Goal: Task Accomplishment & Management: Complete application form

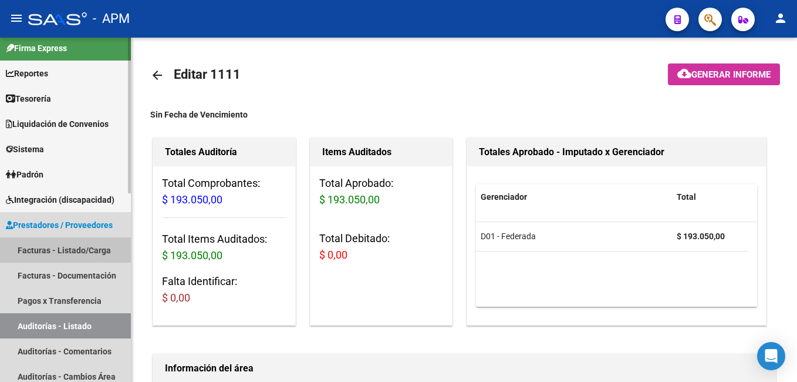
click at [56, 252] on link "Facturas - Listado/Carga" at bounding box center [65, 249] width 131 height 25
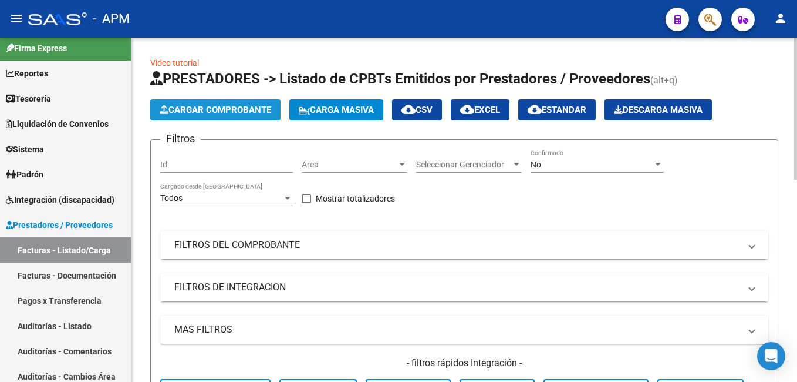
click at [189, 109] on span "Cargar Comprobante" at bounding box center [216, 109] width 112 height 11
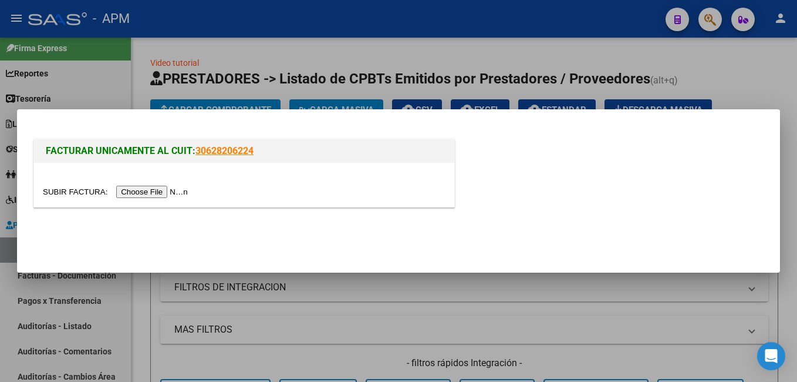
click at [153, 198] on div at bounding box center [244, 185] width 420 height 44
click at [161, 192] on input "file" at bounding box center [117, 191] width 149 height 12
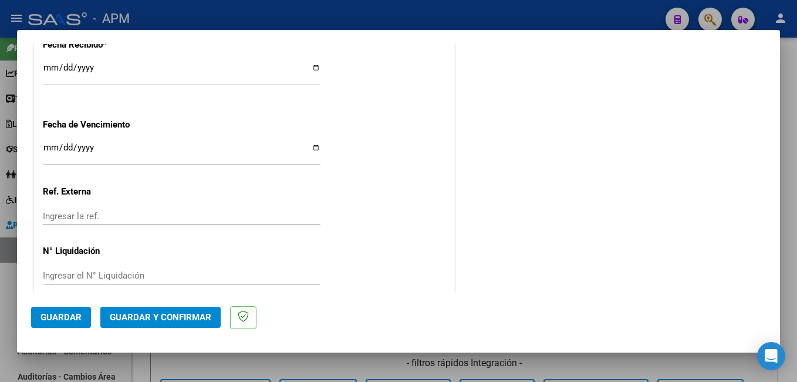
scroll to position [734, 0]
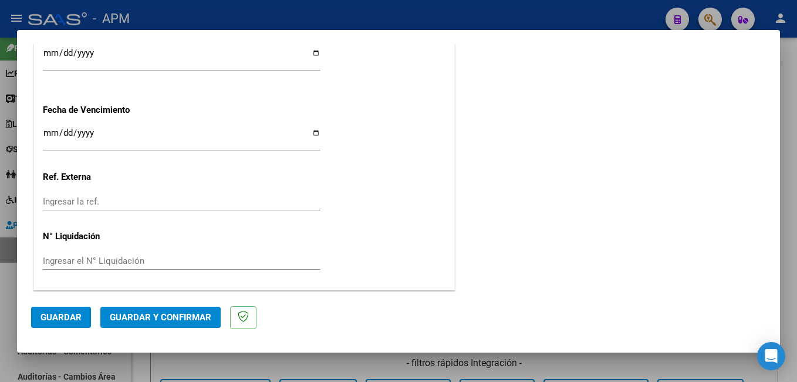
click at [156, 319] on span "Guardar y Confirmar" at bounding box center [161, 317] width 102 height 11
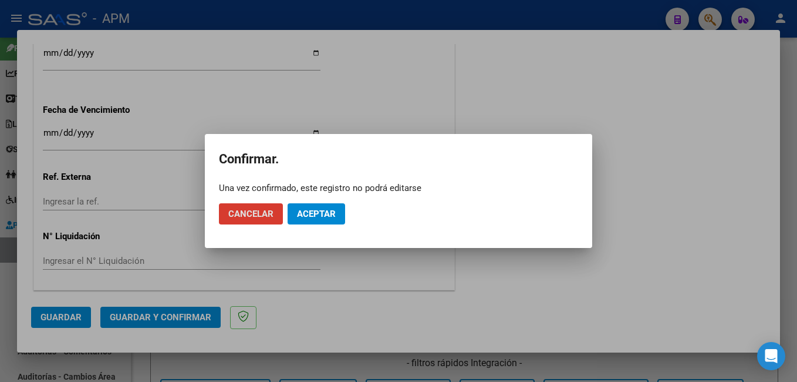
click at [303, 214] on span "Aceptar" at bounding box center [316, 213] width 39 height 11
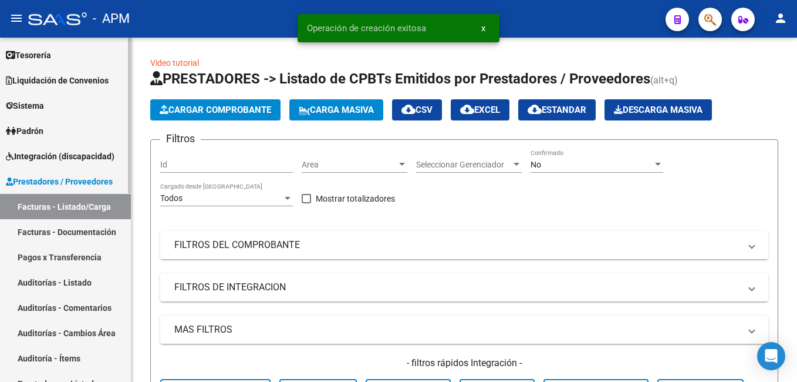
scroll to position [124, 0]
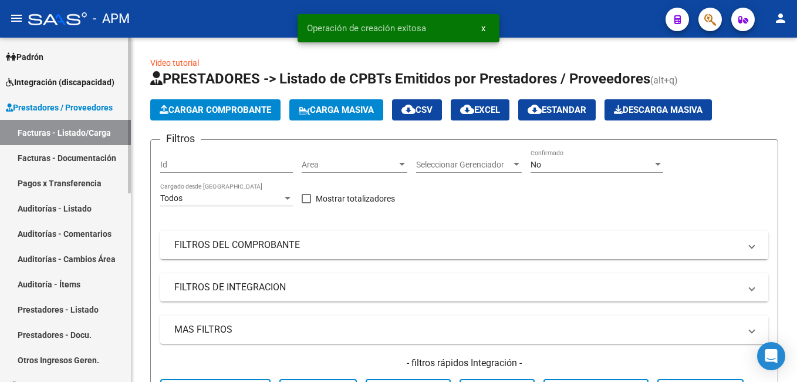
click at [83, 206] on link "Auditorías - Listado" at bounding box center [65, 207] width 131 height 25
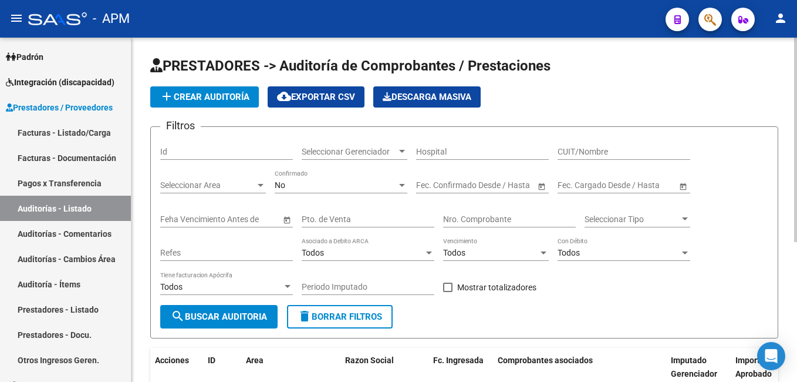
click at [217, 90] on button "add Crear Auditoría" at bounding box center [204, 96] width 109 height 21
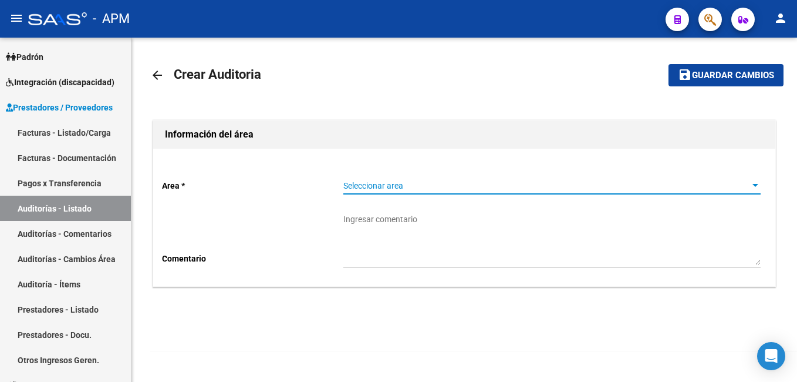
click at [379, 181] on span "Seleccionar area" at bounding box center [546, 186] width 407 height 10
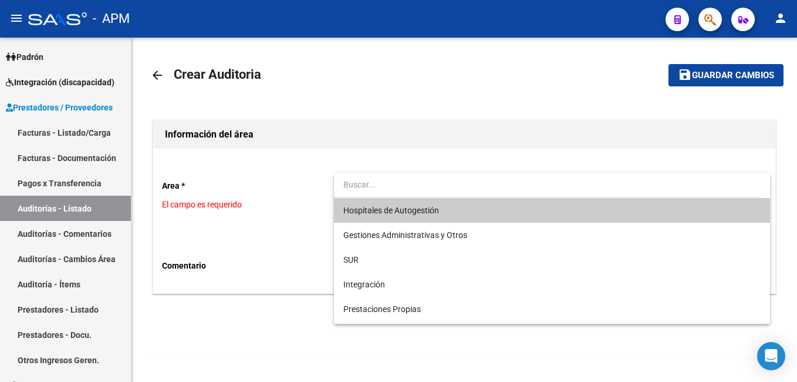
click at [386, 210] on span "Hospitales de Autogestión" at bounding box center [391, 209] width 96 height 9
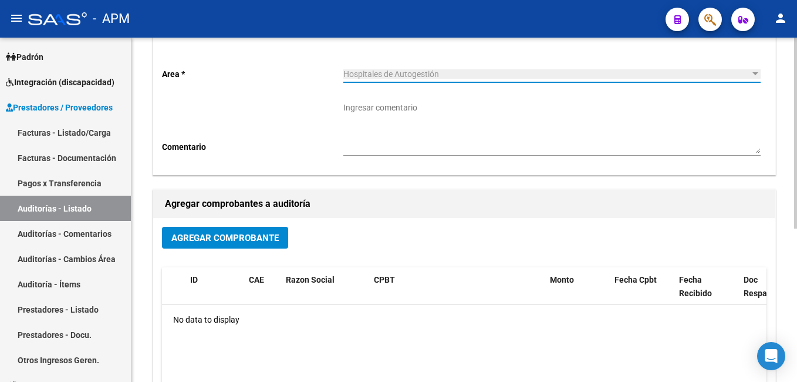
scroll to position [117, 0]
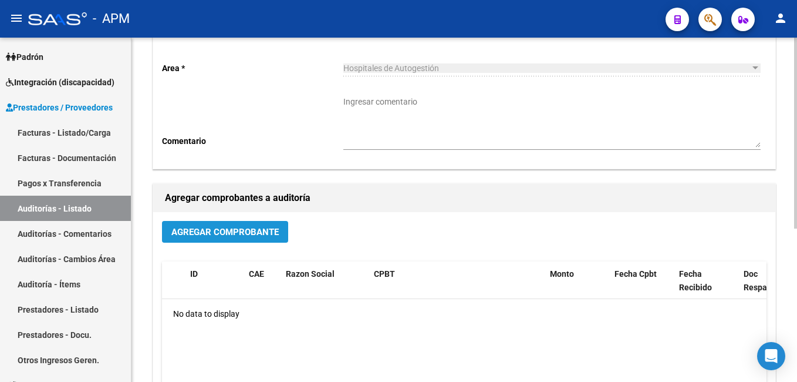
click at [240, 231] on span "Agregar Comprobante" at bounding box center [224, 232] width 107 height 11
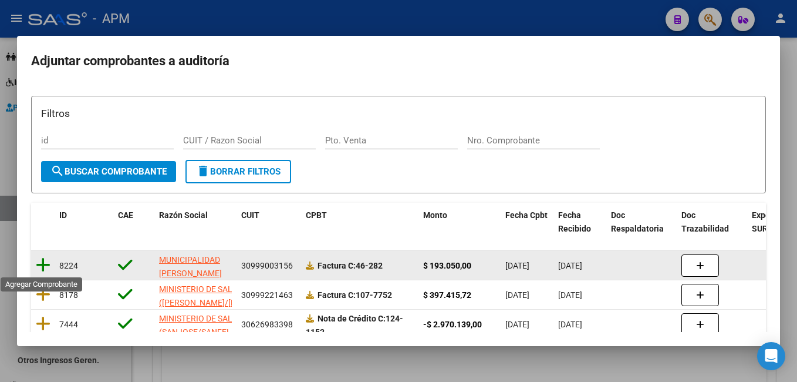
click at [42, 265] on icon at bounding box center [43, 265] width 15 height 16
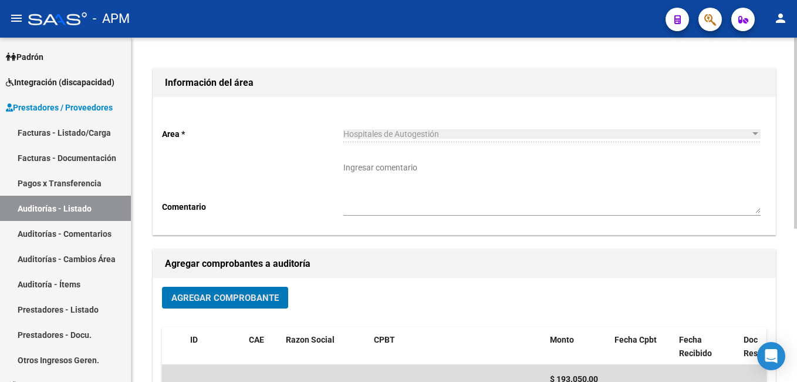
scroll to position [0, 0]
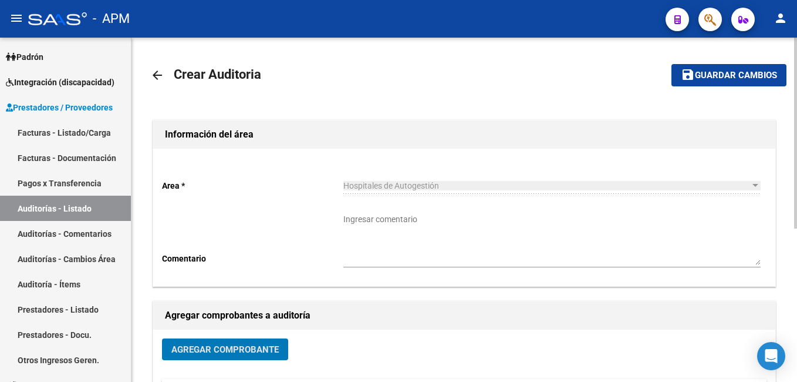
click at [739, 68] on button "save Guardar cambios" at bounding box center [729, 75] width 115 height 22
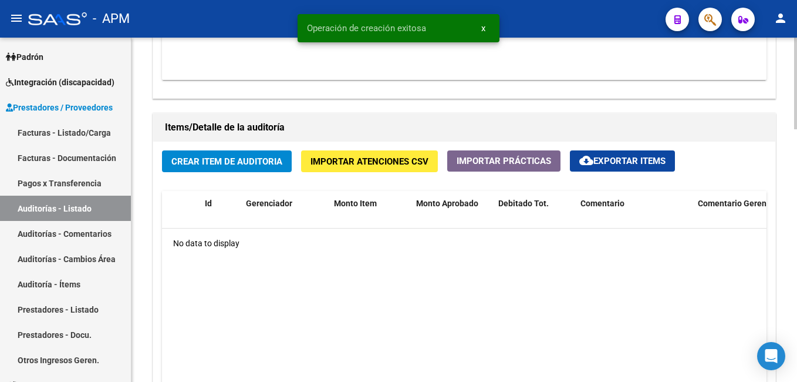
scroll to position [822, 0]
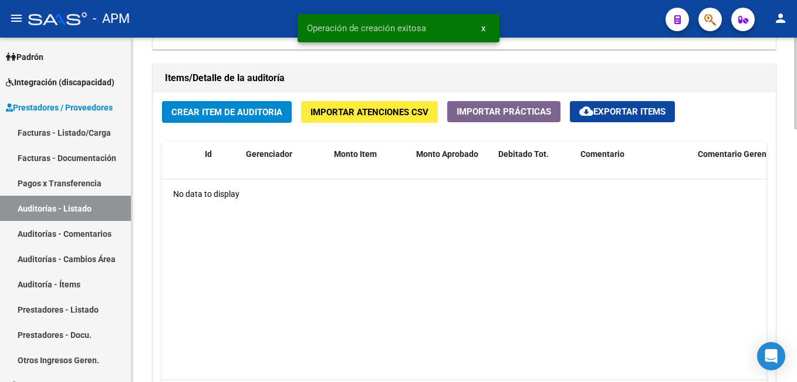
click at [240, 117] on span "Crear Item de Auditoria" at bounding box center [226, 112] width 111 height 11
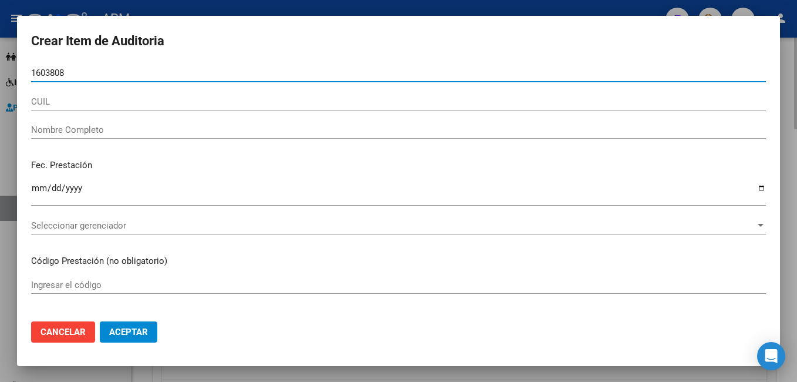
type input "16038080"
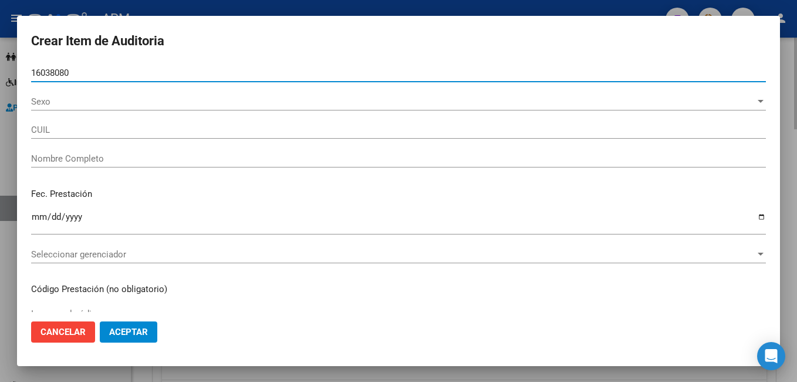
type input "27160380808"
type input "[PERSON_NAME] [PERSON_NAME] -"
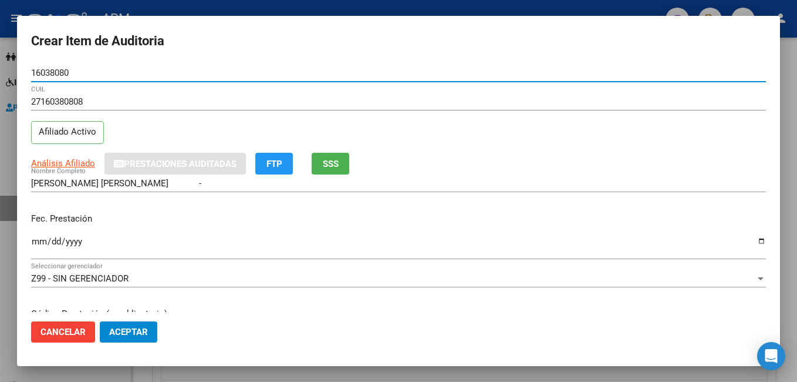
type input "16038080"
click at [43, 241] on input "Ingresar la fecha" at bounding box center [398, 246] width 735 height 19
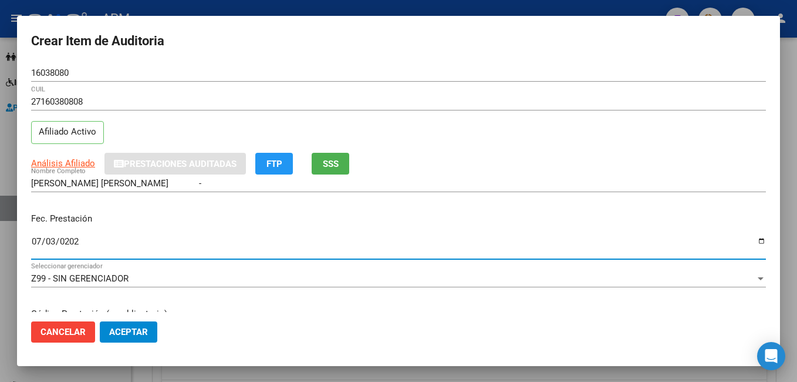
type input "[DATE]"
click at [339, 165] on span "SSS" at bounding box center [331, 163] width 16 height 11
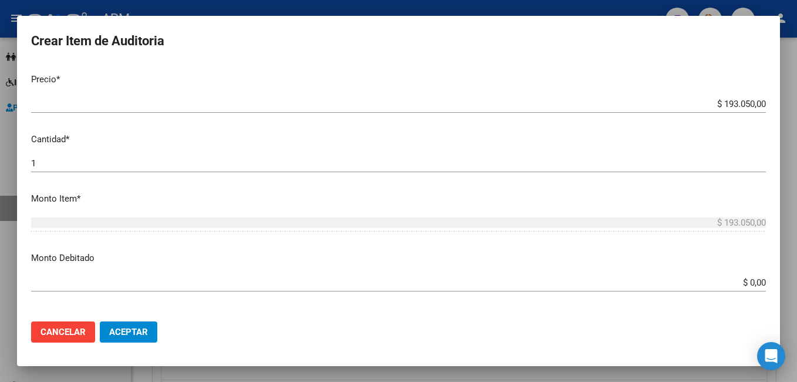
scroll to position [235, 0]
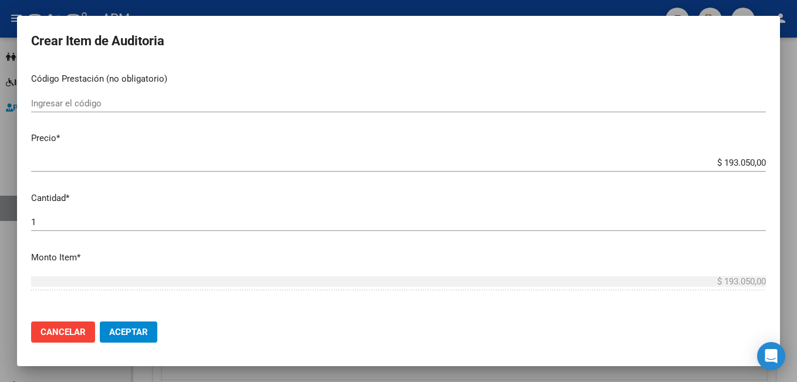
click at [92, 106] on input "Ingresar el código" at bounding box center [398, 103] width 735 height 11
click at [305, 82] on p "Código Prestación (no obligatorio)" at bounding box center [398, 79] width 735 height 14
click at [118, 106] on input "Ingresar el código" at bounding box center [398, 103] width 735 height 11
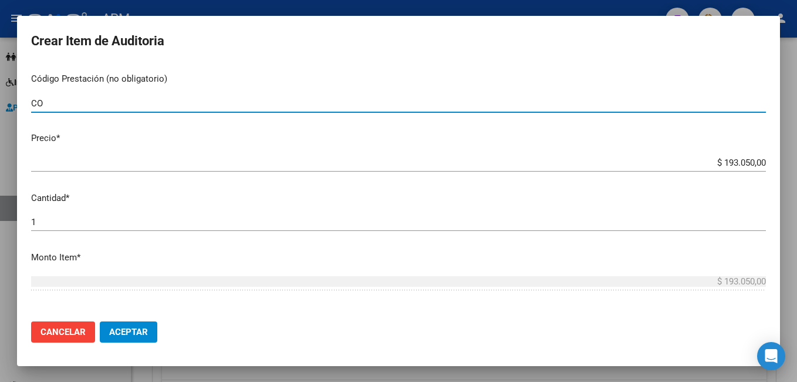
type input "C"
type input "425008 CONSULTA EN GUARDIA"
click at [129, 330] on span "Aceptar" at bounding box center [128, 331] width 39 height 11
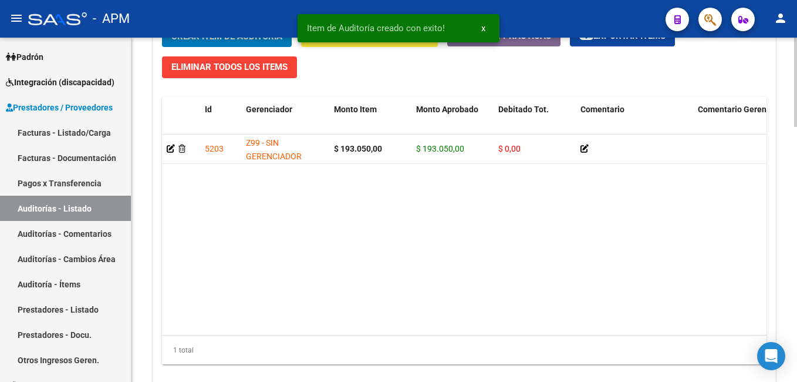
scroll to position [983, 0]
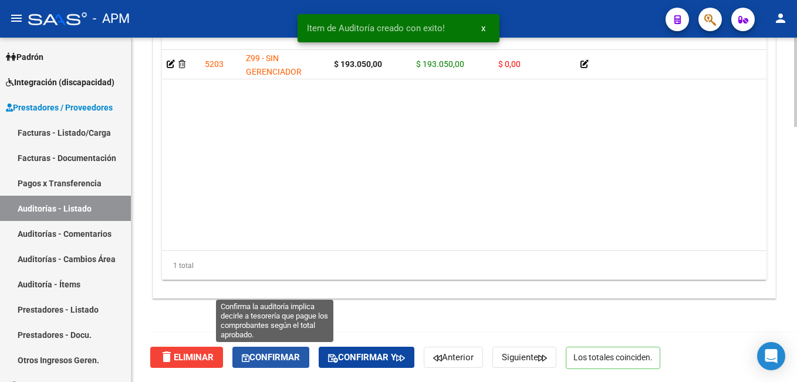
click at [270, 357] on span "Confirmar" at bounding box center [271, 357] width 58 height 11
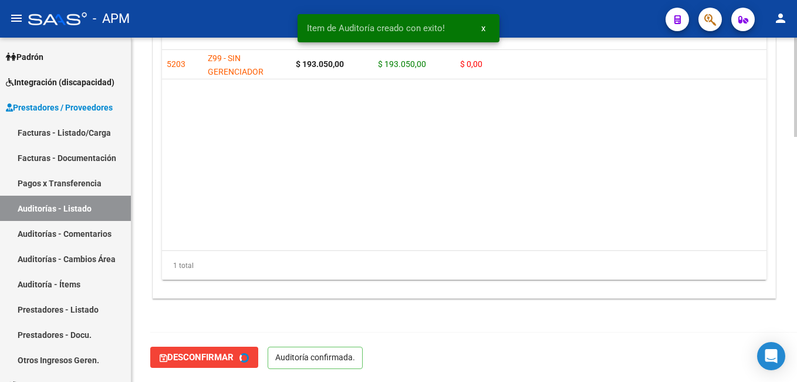
type input "202508"
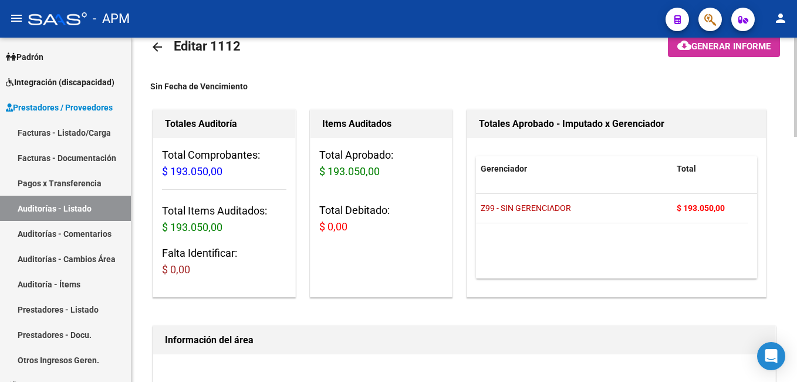
scroll to position [0, 0]
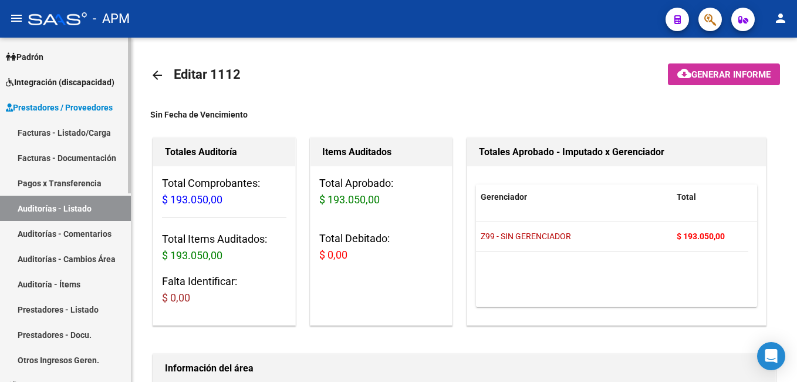
click at [87, 208] on link "Auditorías - Listado" at bounding box center [65, 207] width 131 height 25
